Goal: Task Accomplishment & Management: Manage account settings

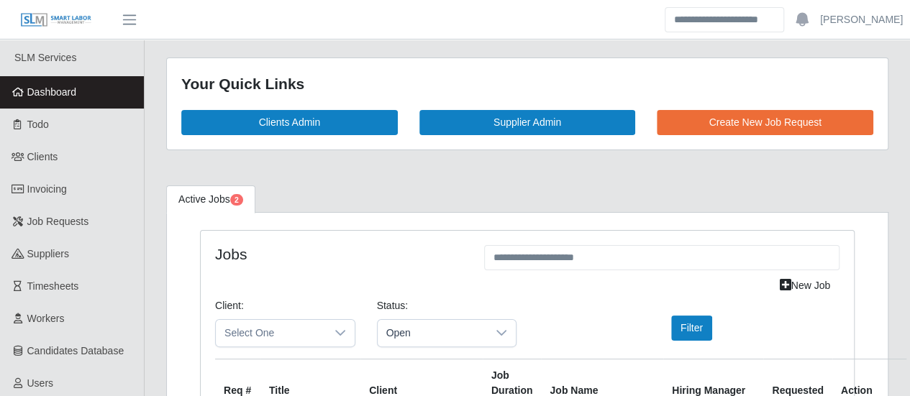
click at [32, 98] on span "Dashboard" at bounding box center [52, 92] width 50 height 12
click at [35, 98] on span "Dashboard" at bounding box center [52, 92] width 50 height 12
click at [68, 94] on span "Dashboard" at bounding box center [52, 92] width 50 height 12
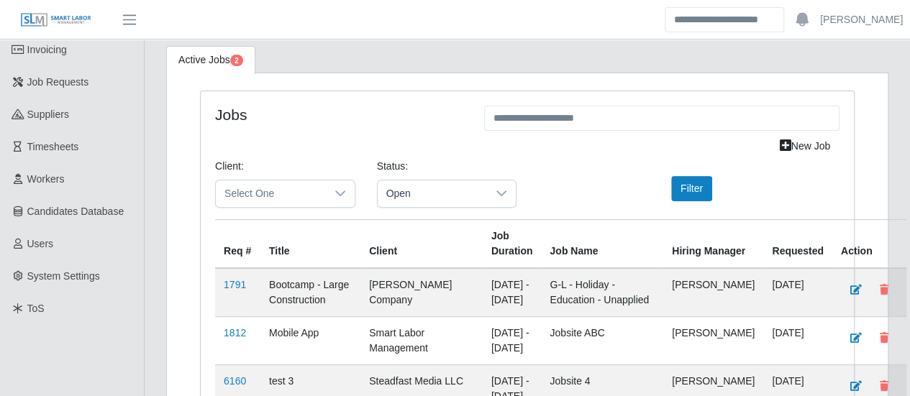
scroll to position [2253, 0]
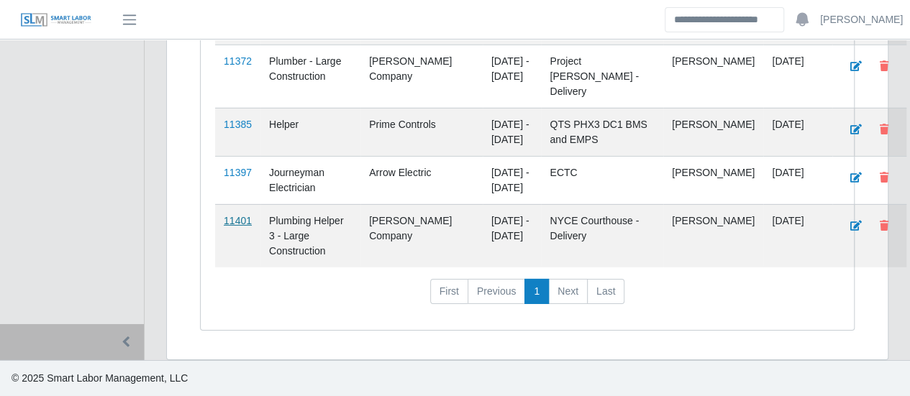
click at [237, 224] on link "11401" at bounding box center [238, 221] width 28 height 12
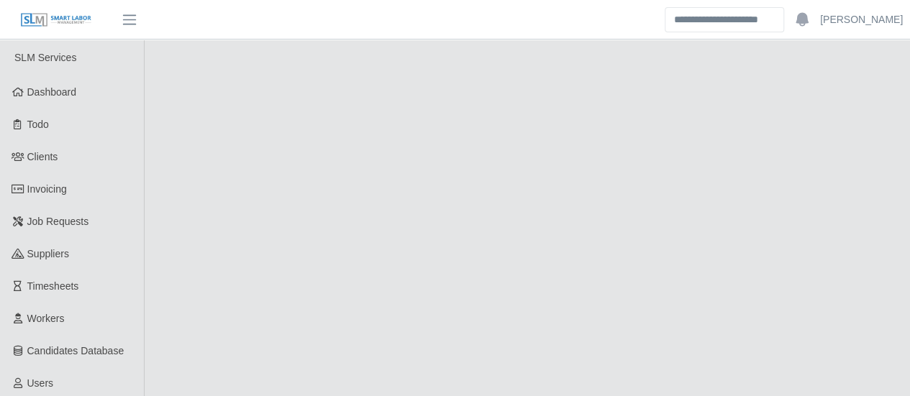
select select "****"
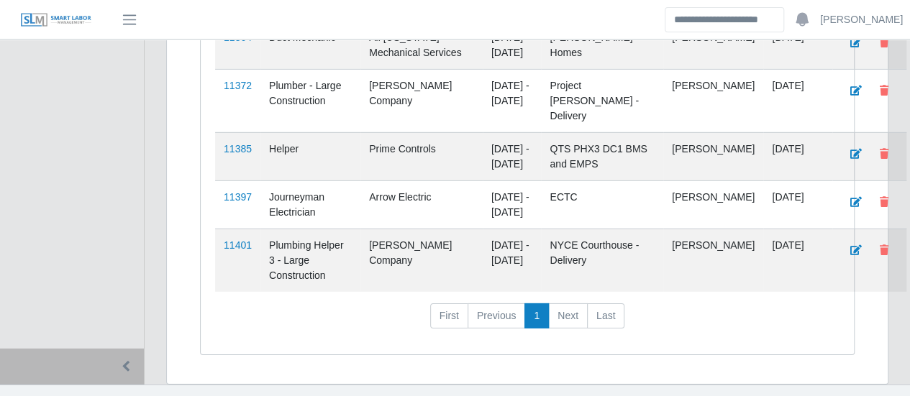
scroll to position [2181, 0]
click at [242, 204] on link "11397" at bounding box center [238, 199] width 28 height 12
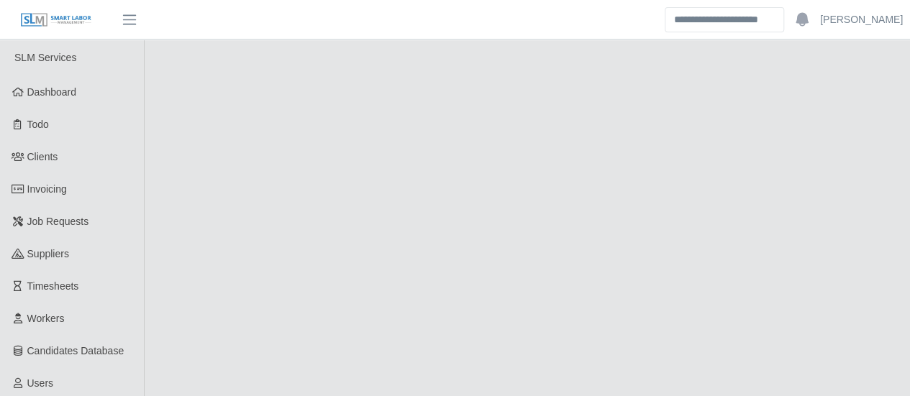
select select "****"
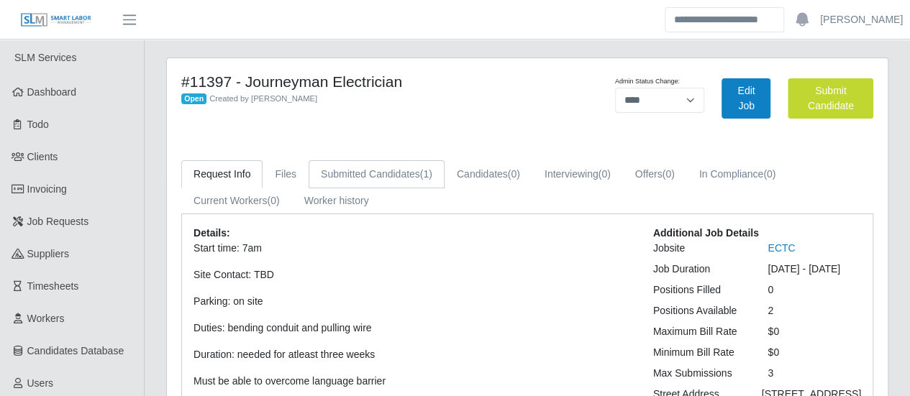
click at [404, 172] on link "Submitted Candidates (1)" at bounding box center [377, 174] width 136 height 28
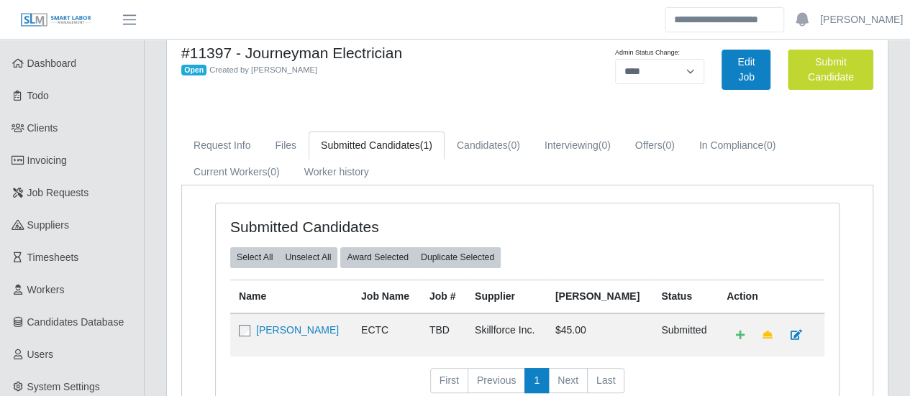
scroll to position [72, 0]
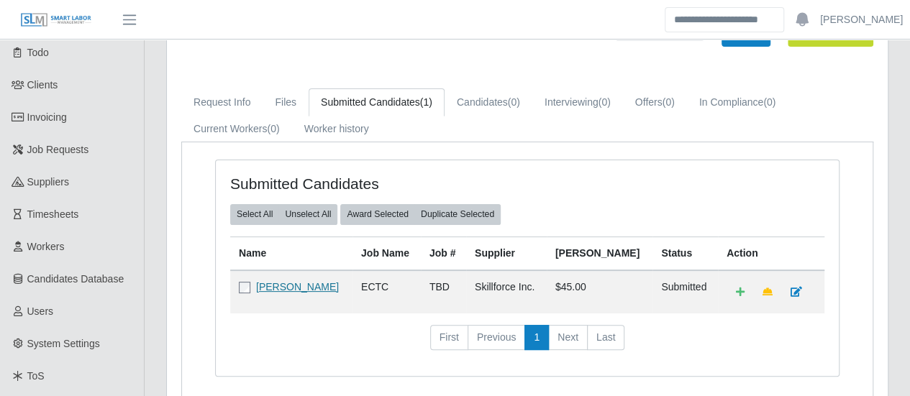
click at [296, 286] on link "John L Smith" at bounding box center [297, 287] width 83 height 12
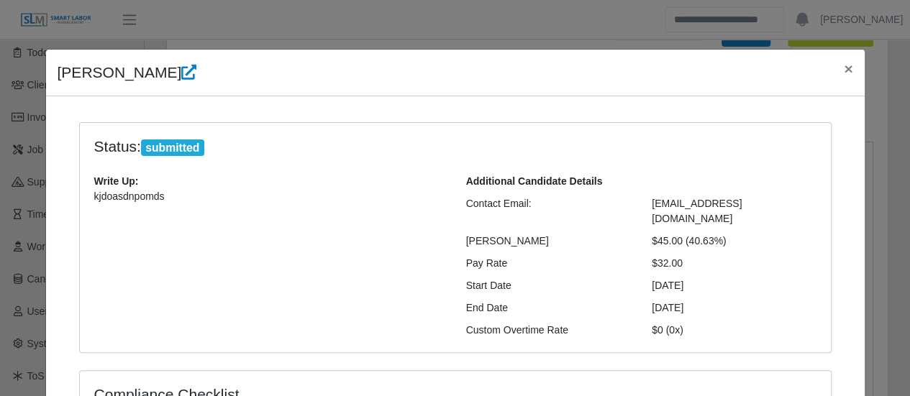
scroll to position [0, 0]
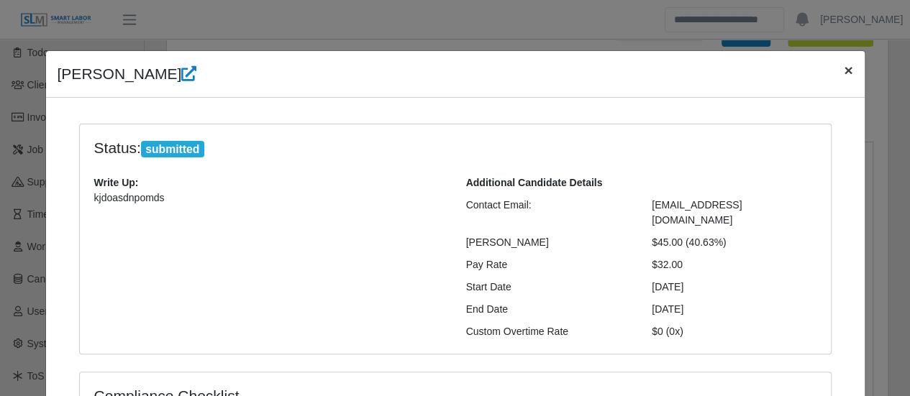
click at [844, 70] on span "×" at bounding box center [848, 70] width 9 height 17
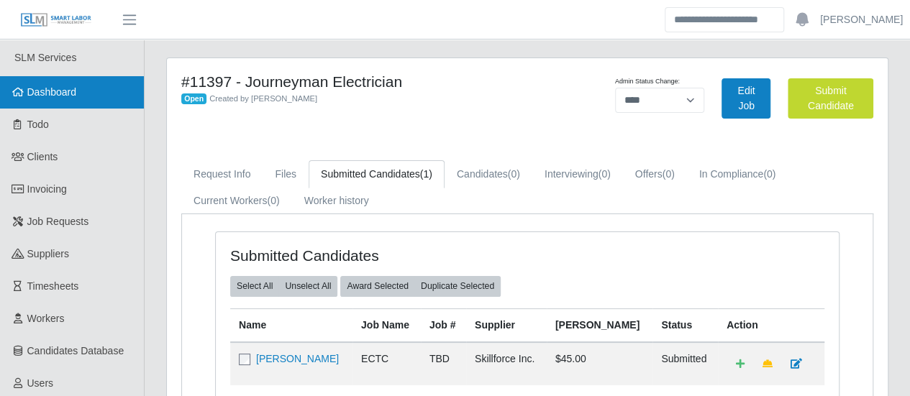
click at [54, 83] on link "Dashboard" at bounding box center [72, 92] width 144 height 32
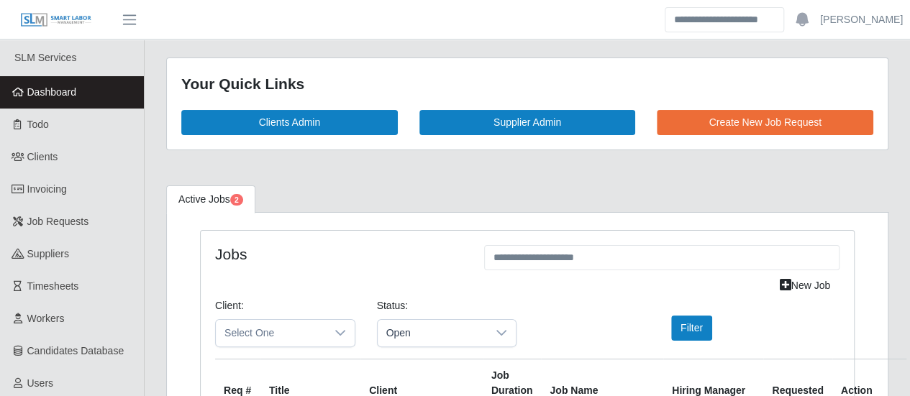
click at [83, 98] on link "Dashboard" at bounding box center [72, 92] width 144 height 32
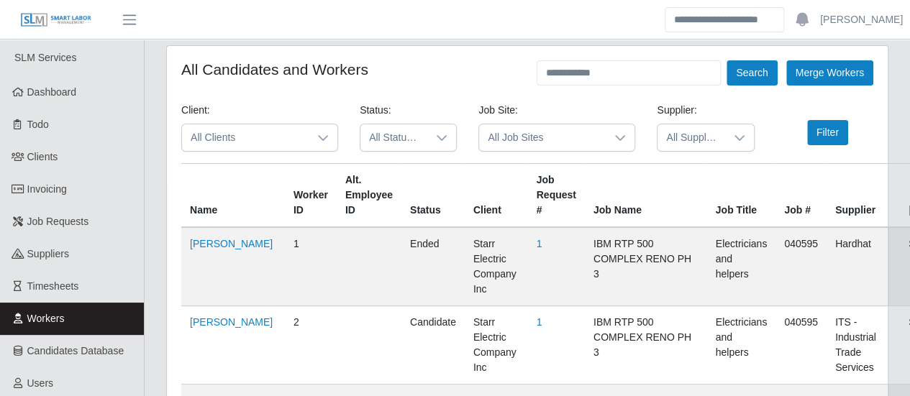
click at [247, 145] on span "All Clients" at bounding box center [245, 137] width 127 height 27
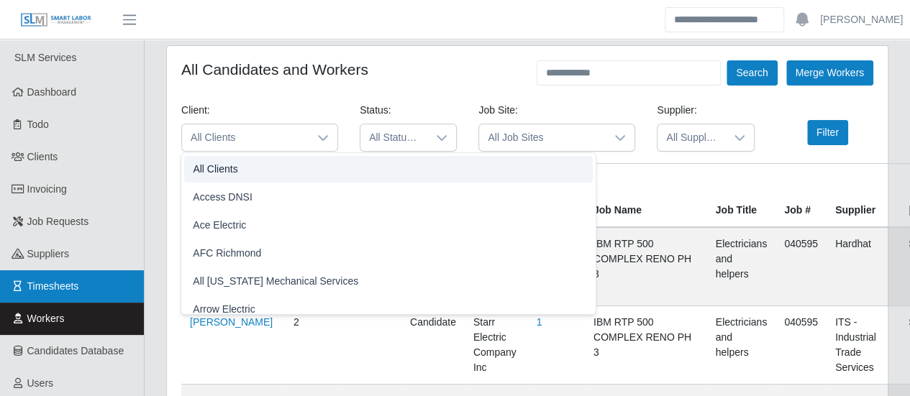
click at [83, 302] on link "Timesheets" at bounding box center [72, 286] width 144 height 32
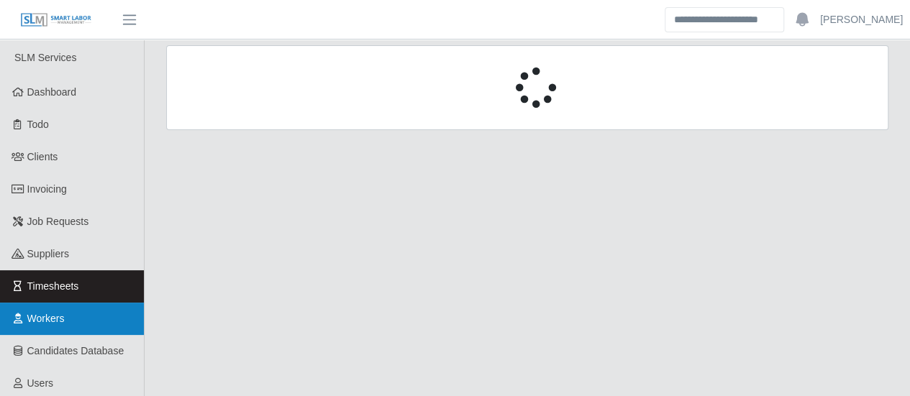
click at [74, 322] on link "Workers" at bounding box center [72, 319] width 144 height 32
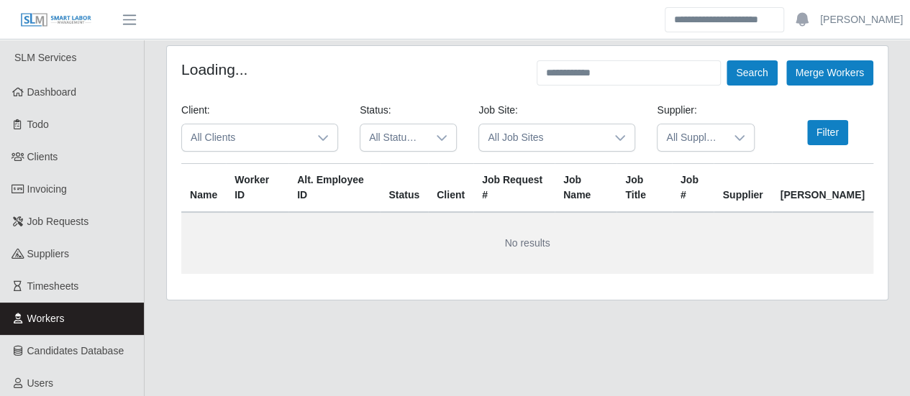
click at [256, 136] on span "All Clients" at bounding box center [245, 137] width 127 height 27
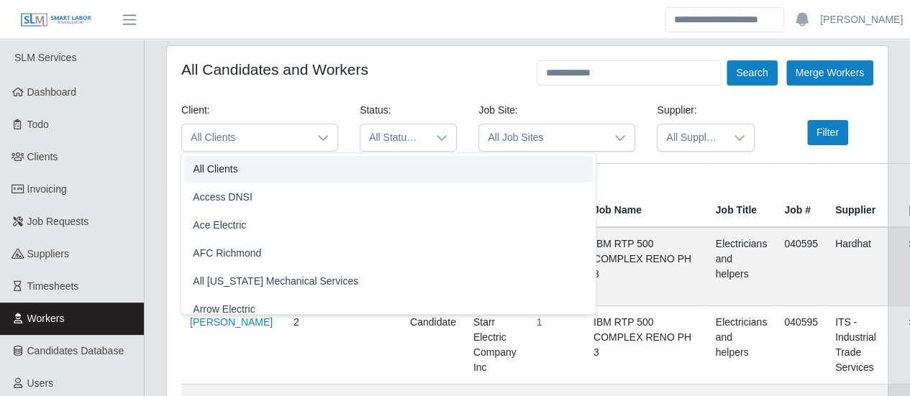
scroll to position [486, 0]
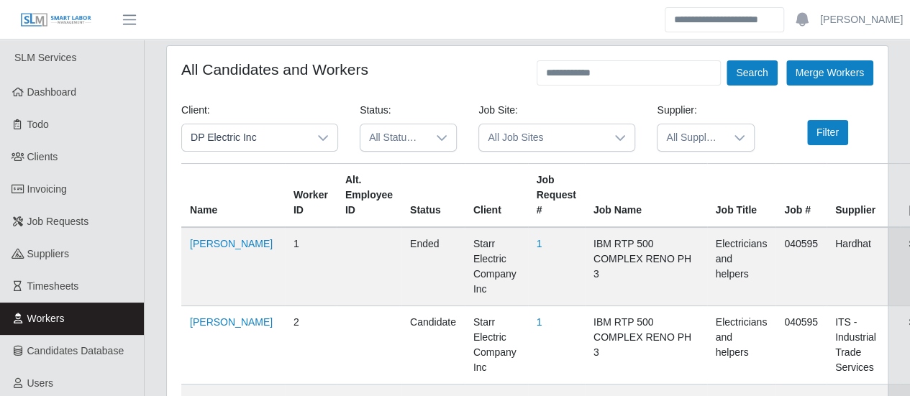
click at [428, 148] on div at bounding box center [441, 137] width 29 height 27
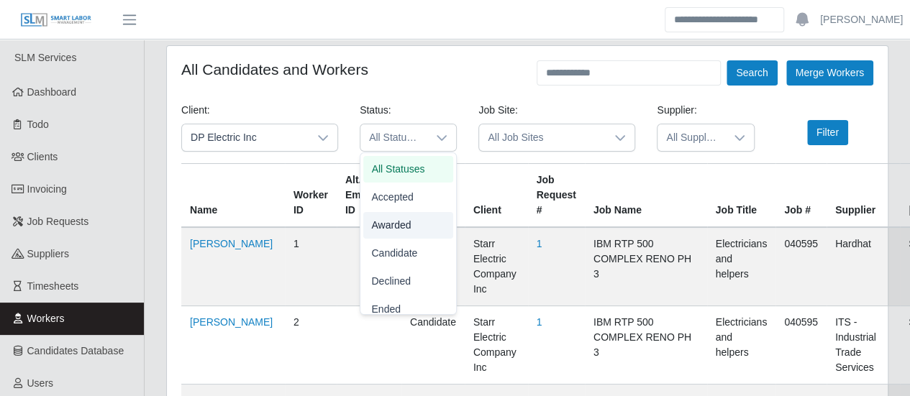
click at [383, 221] on span "Awarded" at bounding box center [392, 225] width 40 height 15
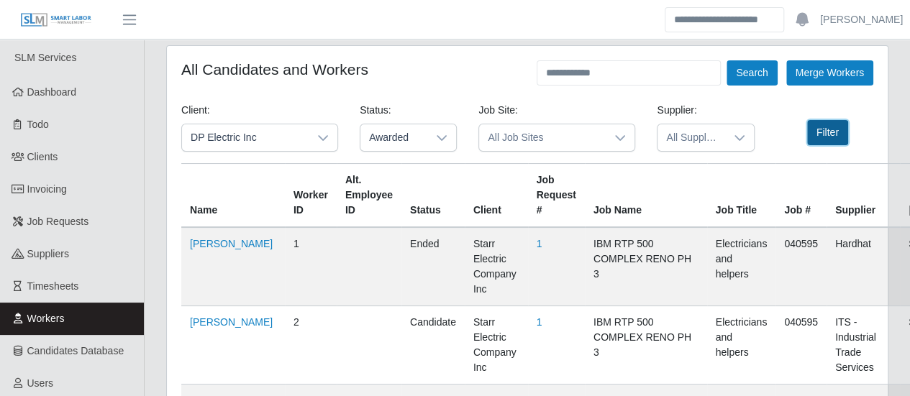
click at [822, 135] on button "Filter" at bounding box center [827, 132] width 41 height 25
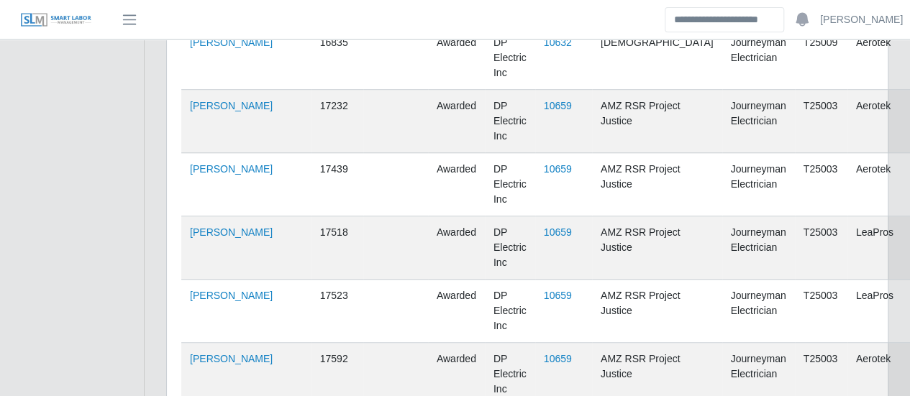
scroll to position [575, 0]
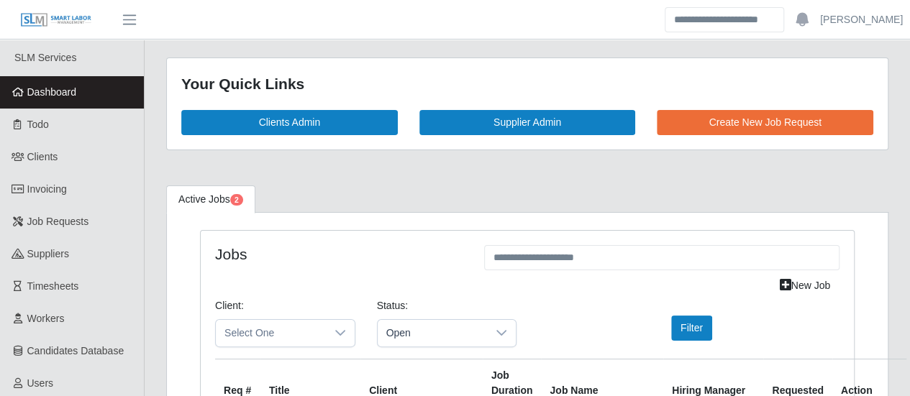
click at [43, 98] on span "Dashboard" at bounding box center [52, 92] width 50 height 12
click at [42, 97] on span "Dashboard" at bounding box center [52, 92] width 50 height 12
click at [65, 89] on span "Dashboard" at bounding box center [52, 92] width 50 height 12
click at [81, 97] on link "Dashboard" at bounding box center [72, 92] width 144 height 32
